Goal: Download file/media

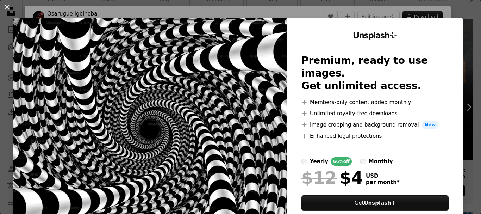
scroll to position [18, 0]
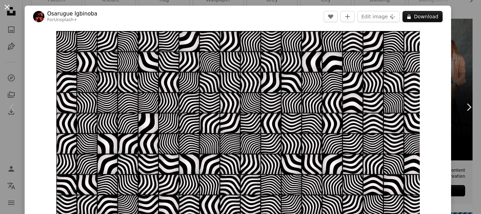
click at [11, 7] on button "An X shape" at bounding box center [7, 7] width 8 height 8
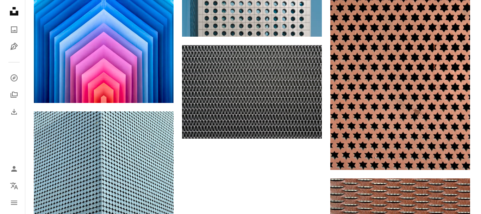
scroll to position [1005, 0]
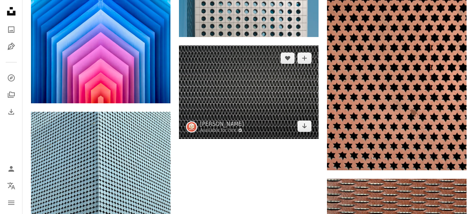
click at [251, 90] on img at bounding box center [249, 91] width 140 height 93
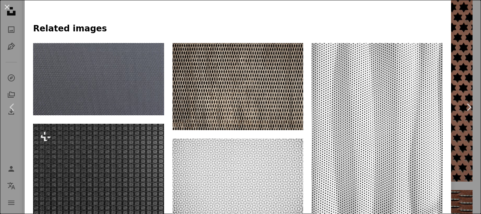
scroll to position [515, 0]
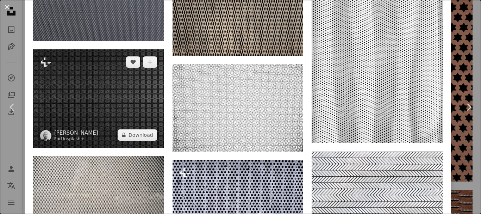
click at [123, 122] on img at bounding box center [98, 98] width 131 height 98
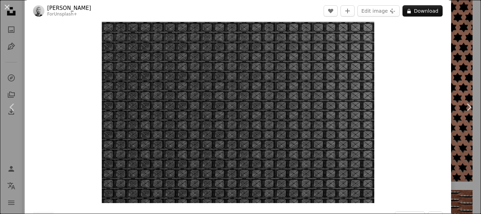
scroll to position [33, 0]
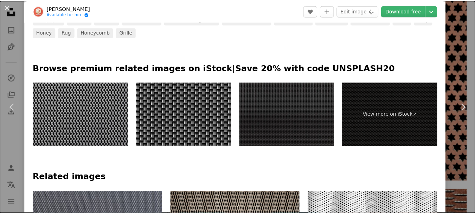
scroll to position [292, 0]
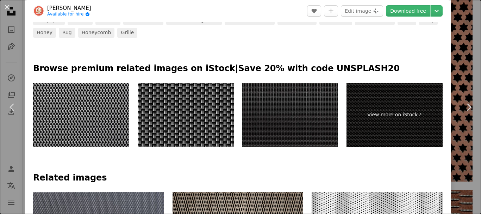
click at [209, 104] on img at bounding box center [186, 115] width 96 height 64
click at [6, 11] on button "An X shape" at bounding box center [7, 7] width 8 height 8
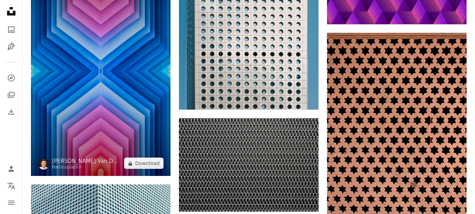
scroll to position [923, 0]
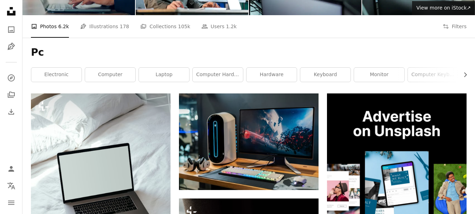
scroll to position [78, 0]
